Goal: Communication & Community: Answer question/provide support

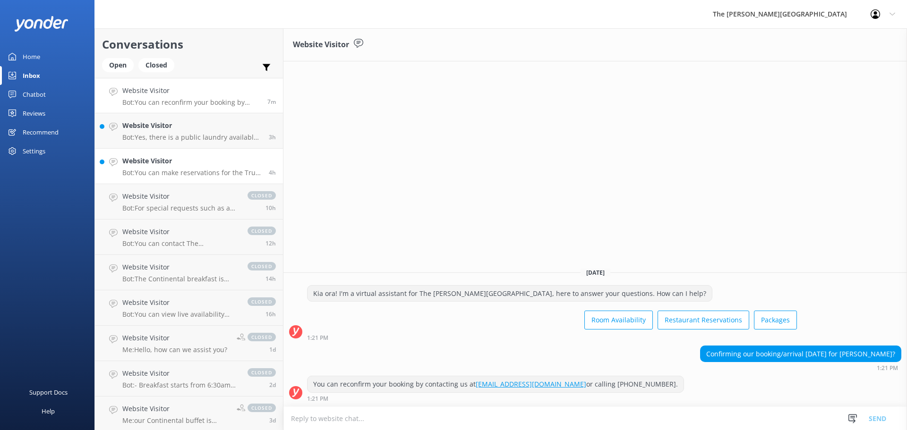
click at [192, 173] on p "Bot: You can make reservations for the True South Dining Room online at [URL][D…" at bounding box center [191, 173] width 139 height 8
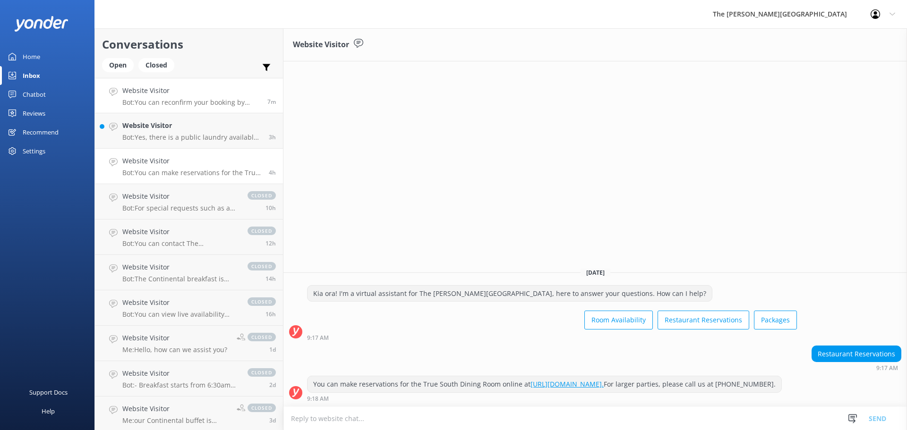
click at [150, 99] on p "Bot: You can reconfirm your booking by contacting us at [EMAIL_ADDRESS][DOMAIN_…" at bounding box center [191, 102] width 138 height 8
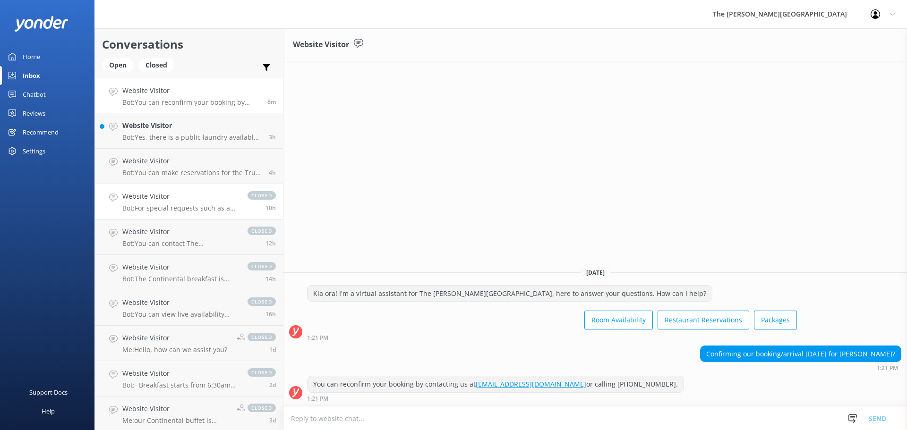
click at [187, 218] on link "Website Visitor Bot: For special requests such as a table with a view, please c…" at bounding box center [189, 201] width 188 height 35
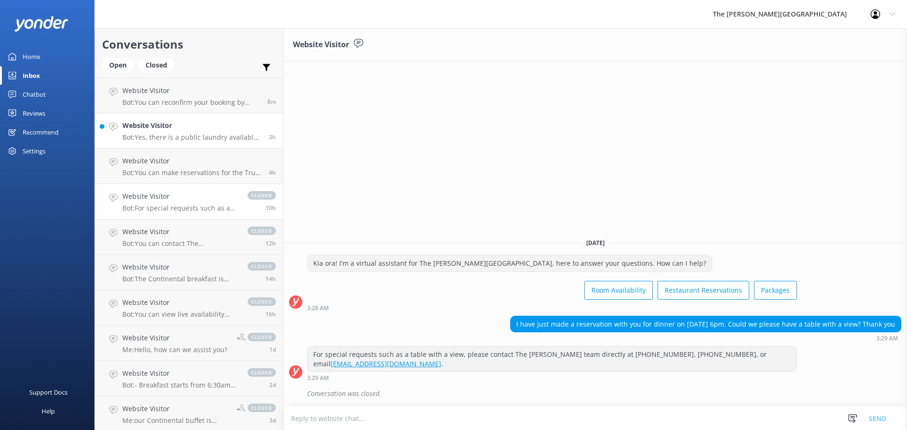
click at [174, 136] on p "Bot: Yes, there is a public laundry available to guests at no charge." at bounding box center [191, 137] width 139 height 8
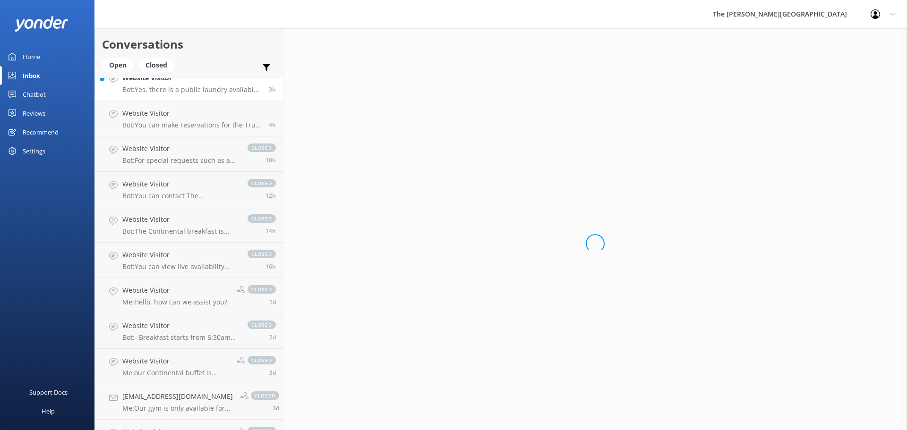
scroll to position [47, 0]
click at [116, 65] on div "Open" at bounding box center [118, 65] width 32 height 14
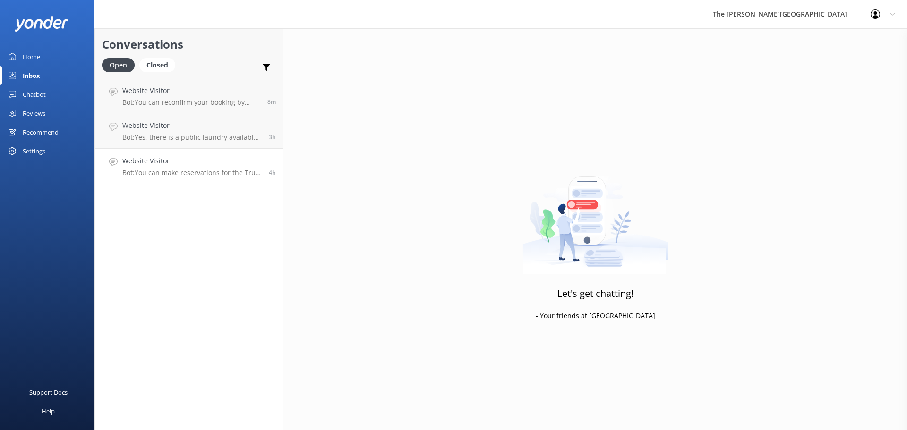
click at [153, 161] on h4 "Website Visitor" at bounding box center [191, 161] width 139 height 10
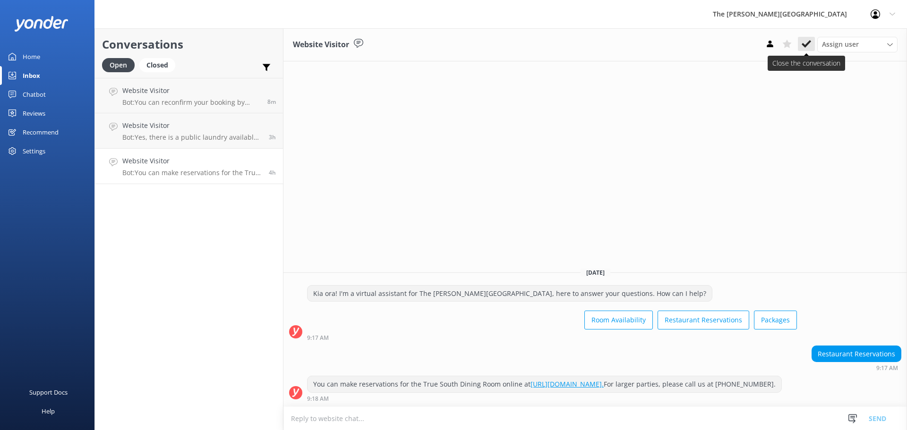
click at [801, 43] on icon at bounding box center [805, 43] width 9 height 9
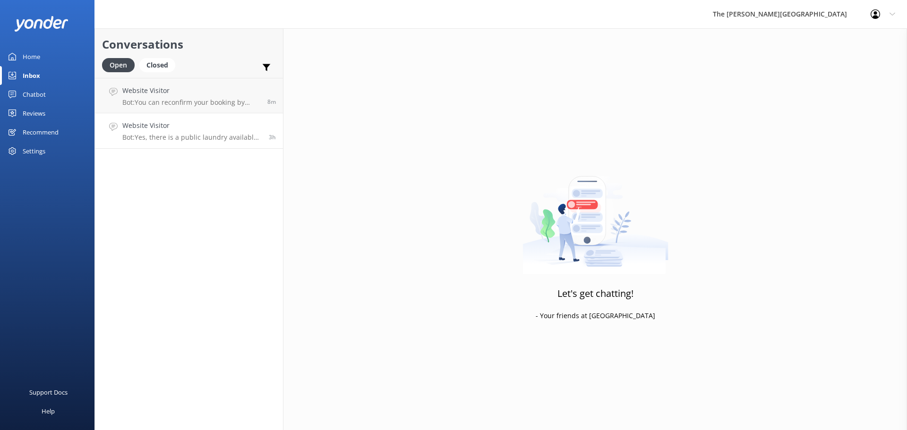
click at [222, 127] on h4 "Website Visitor" at bounding box center [191, 125] width 139 height 10
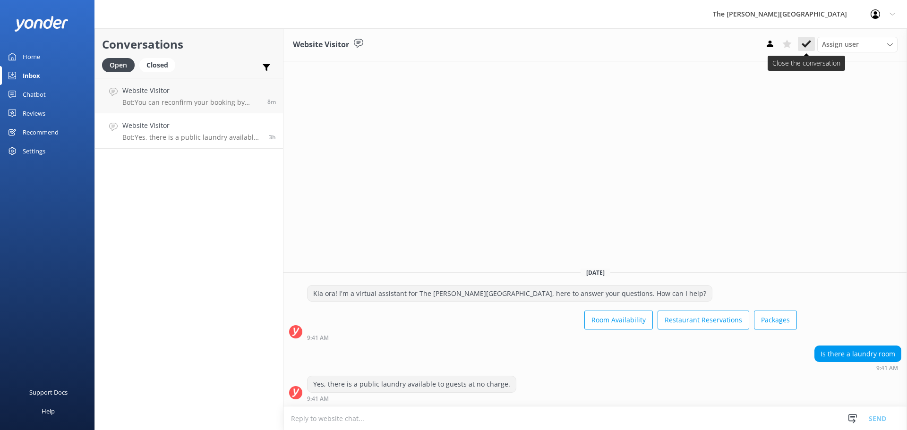
click at [804, 41] on icon at bounding box center [805, 43] width 9 height 9
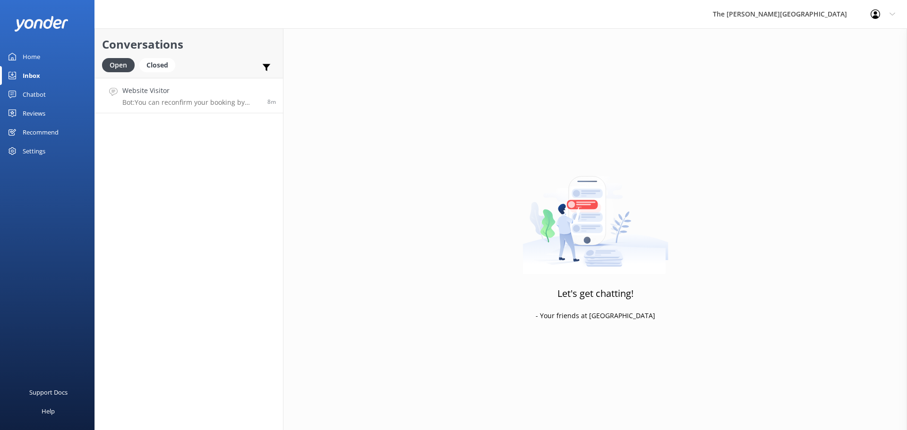
click at [195, 85] on h4 "Website Visitor" at bounding box center [191, 90] width 138 height 10
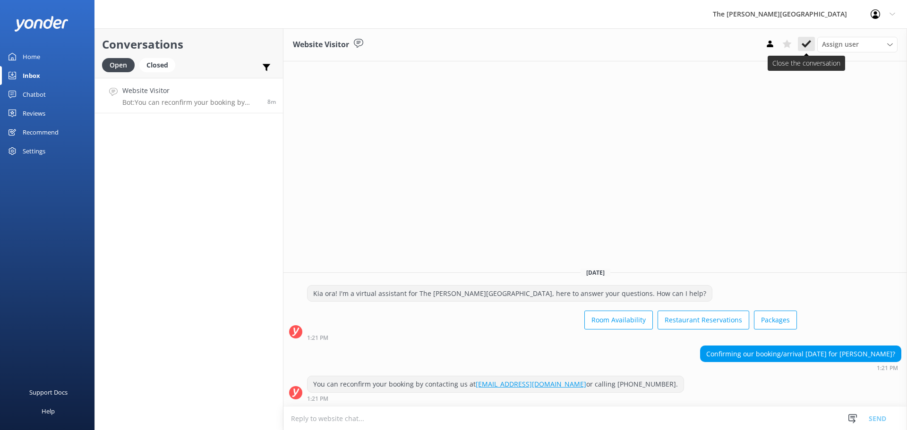
click at [812, 44] on button at bounding box center [806, 44] width 17 height 14
